Goal: Information Seeking & Learning: Learn about a topic

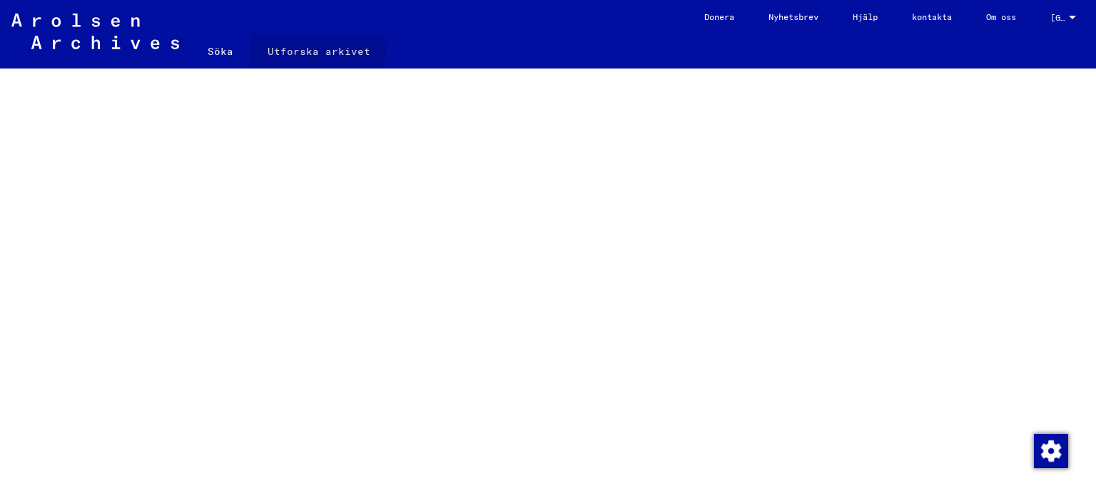
click at [314, 51] on font "Utforska arkivet" at bounding box center [319, 51] width 103 height 13
click at [220, 47] on font "Söka" at bounding box center [221, 48] width 26 height 13
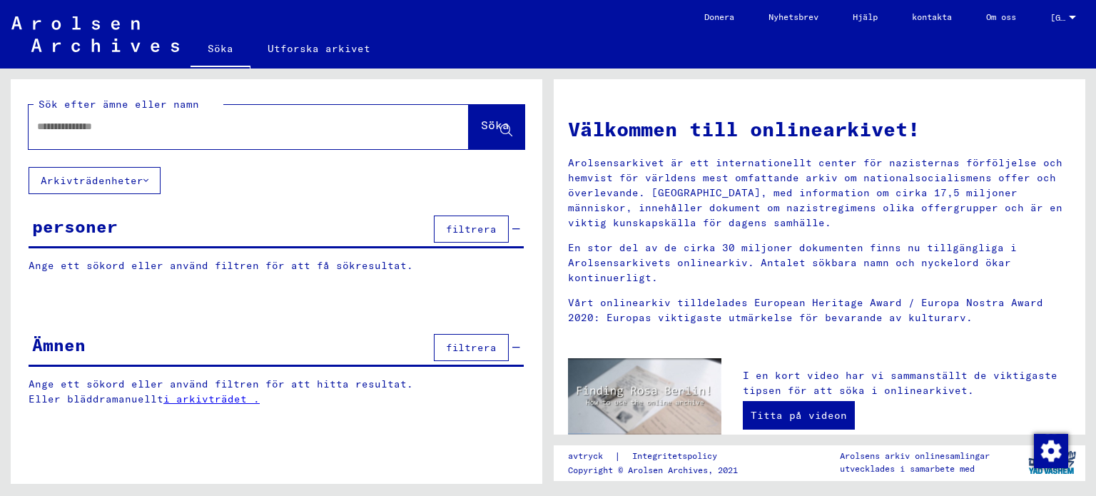
click at [161, 125] on input "text" at bounding box center [231, 126] width 389 height 15
click at [143, 181] on icon at bounding box center [145, 181] width 5 height 10
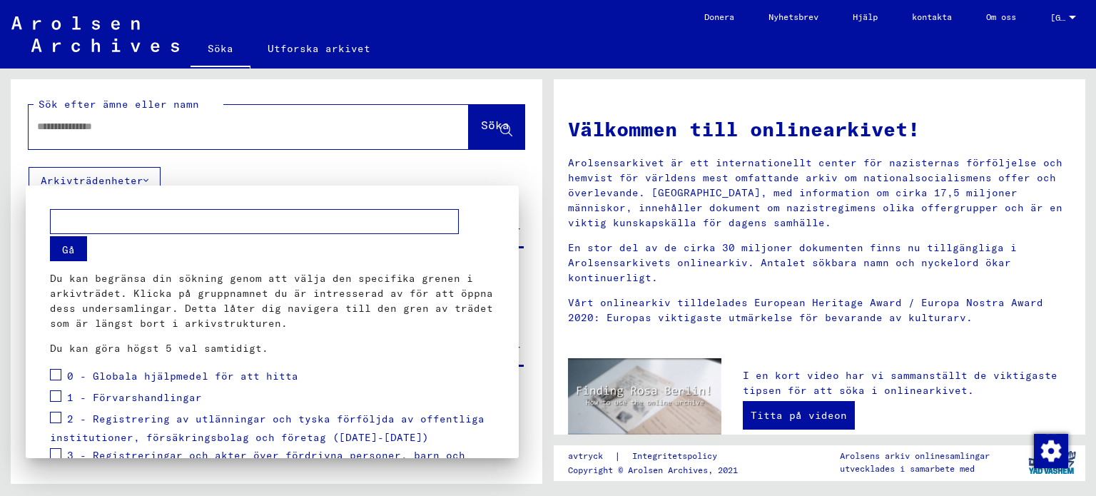
click at [397, 165] on div at bounding box center [548, 248] width 1096 height 496
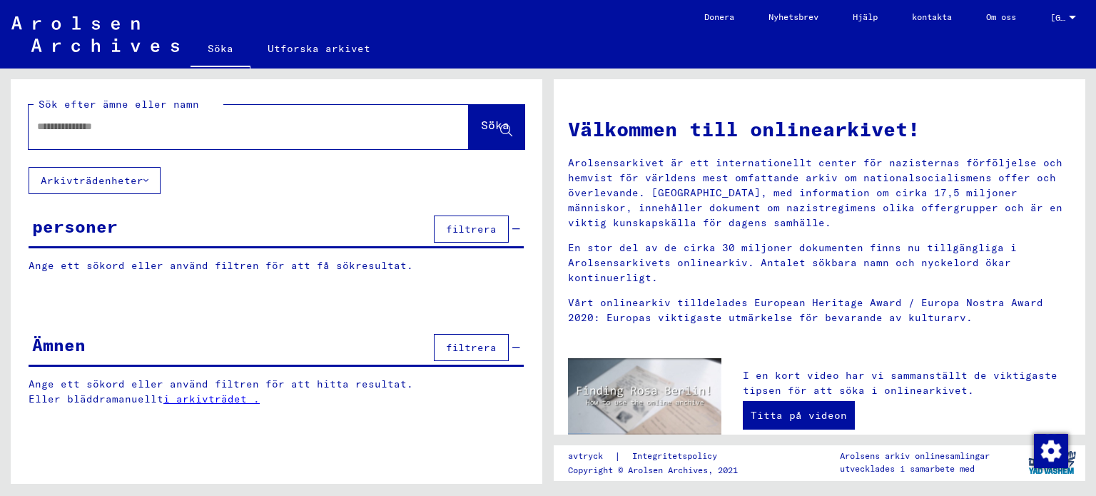
click at [131, 126] on input "text" at bounding box center [231, 126] width 389 height 15
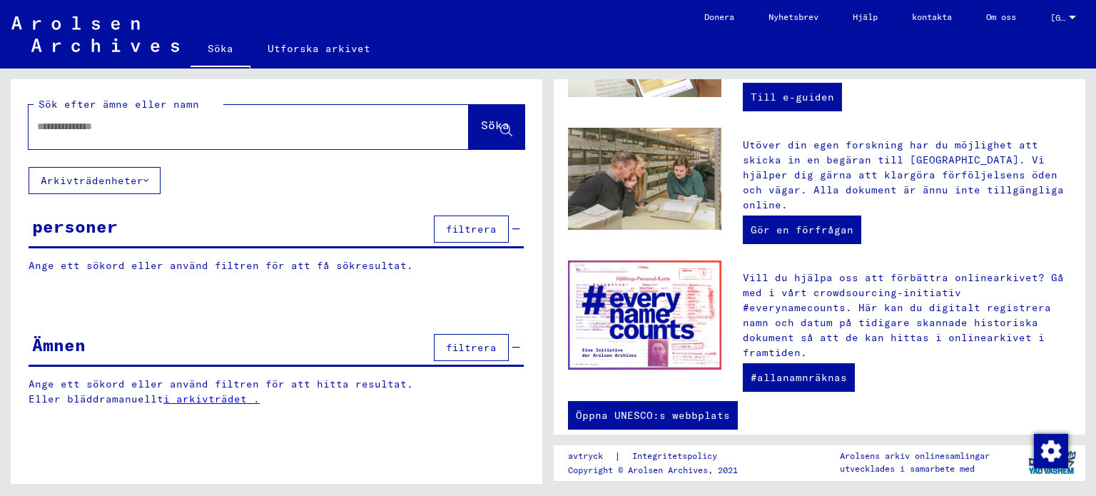
scroll to position [492, 0]
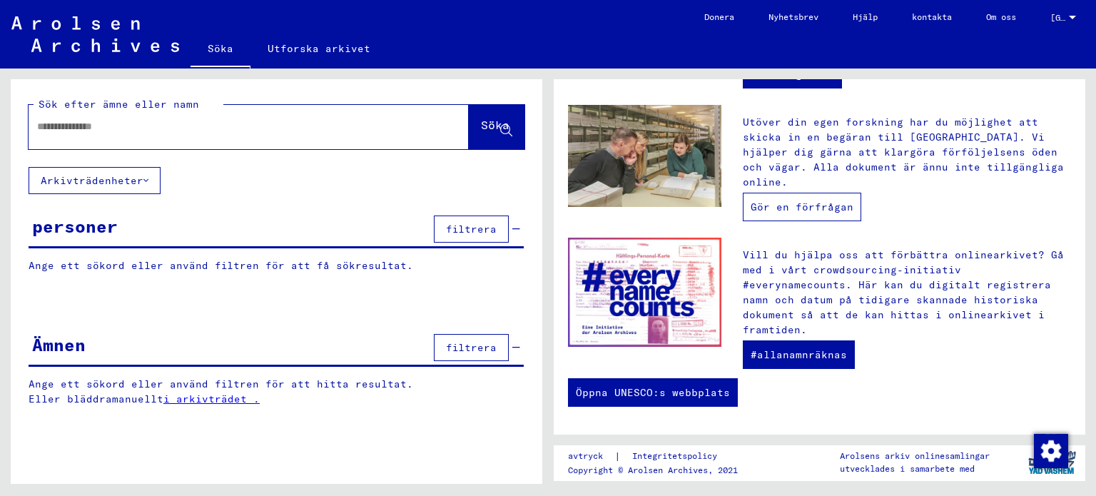
click at [798, 202] on font "Gör en förfrågan" at bounding box center [802, 207] width 103 height 13
